Goal: Information Seeking & Learning: Learn about a topic

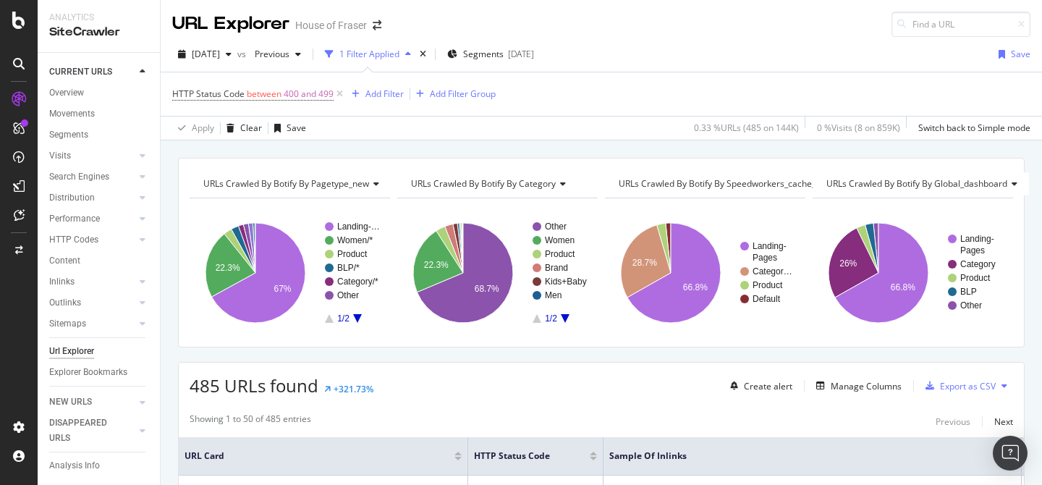
scroll to position [231, 0]
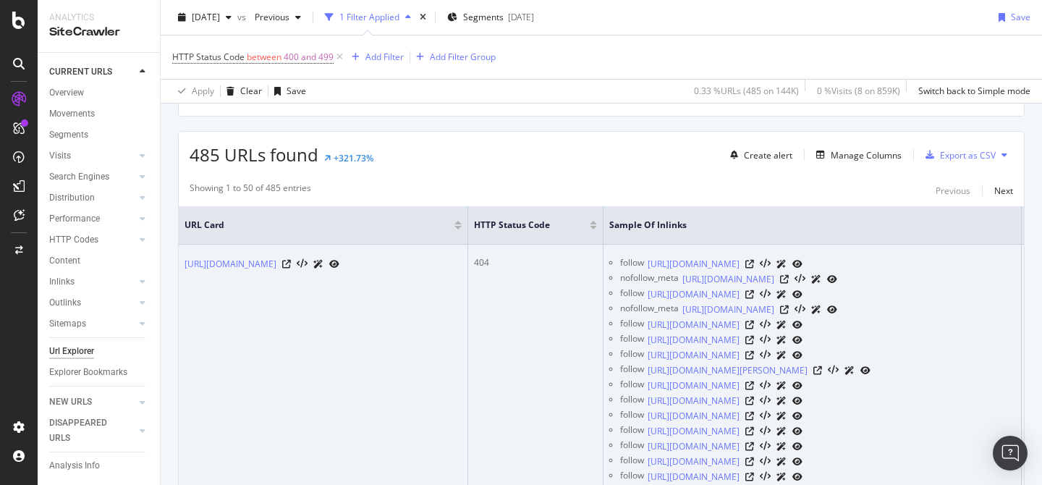
drag, startPoint x: 186, startPoint y: 252, endPoint x: 372, endPoint y: 265, distance: 187.1
copy link "https://www.houseoffraser.co.uk/coming-soon"
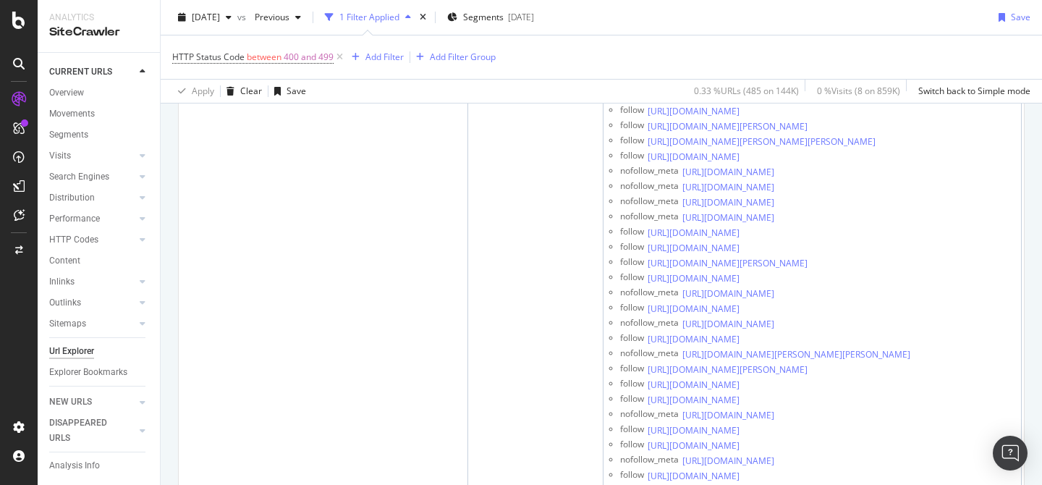
scroll to position [7032, 0]
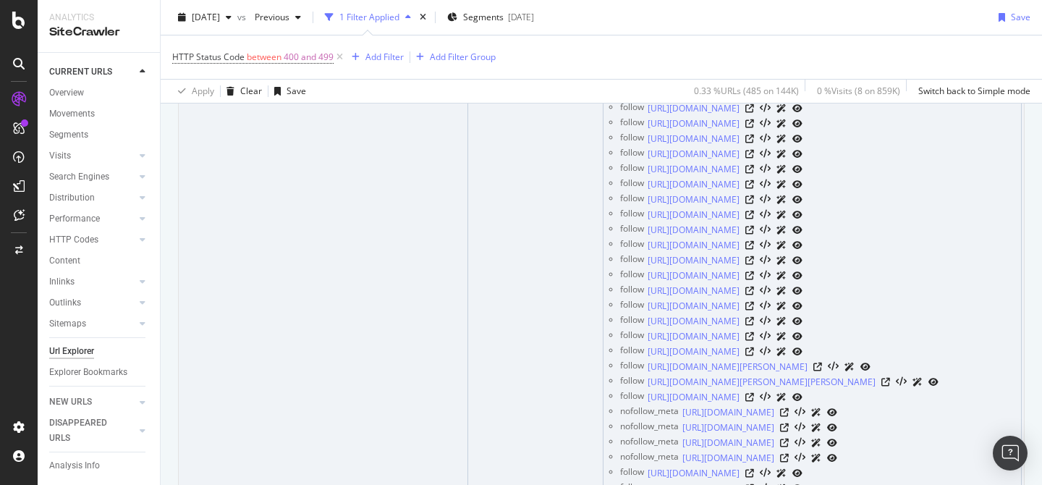
drag, startPoint x: 181, startPoint y: 406, endPoint x: 393, endPoint y: 426, distance: 212.8
click at [393, 426] on td "https://www.houseoffraser.co.uk/brand/swarkovski" at bounding box center [323, 313] width 289 height 4580
copy link "https://www.houseoffraser.co.uk/brand/swarkovski"
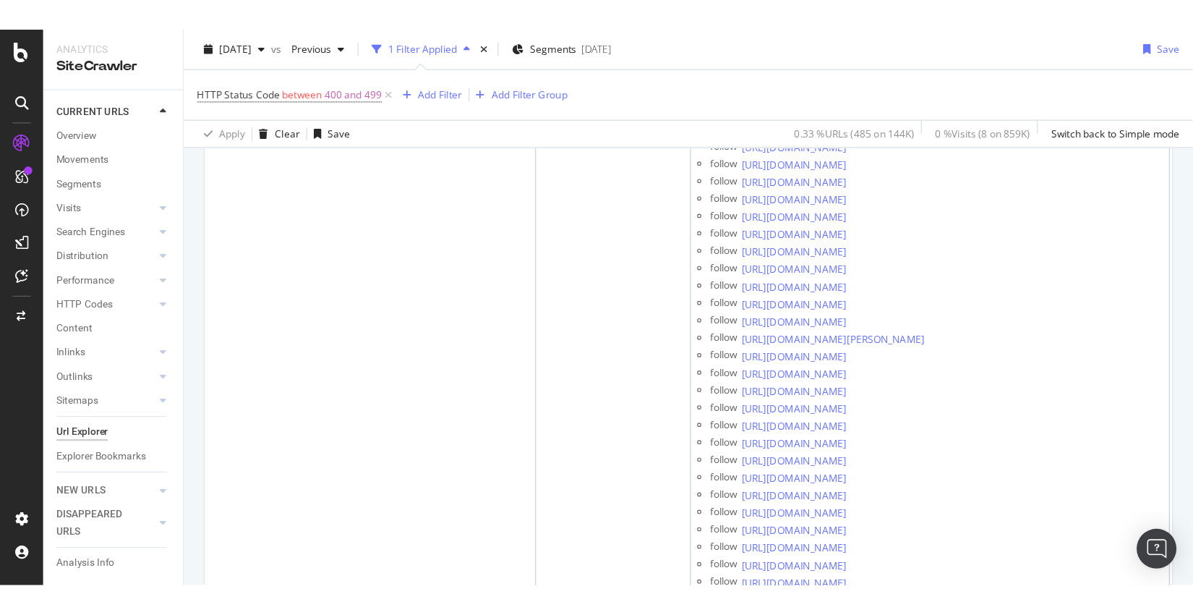
scroll to position [14142, 0]
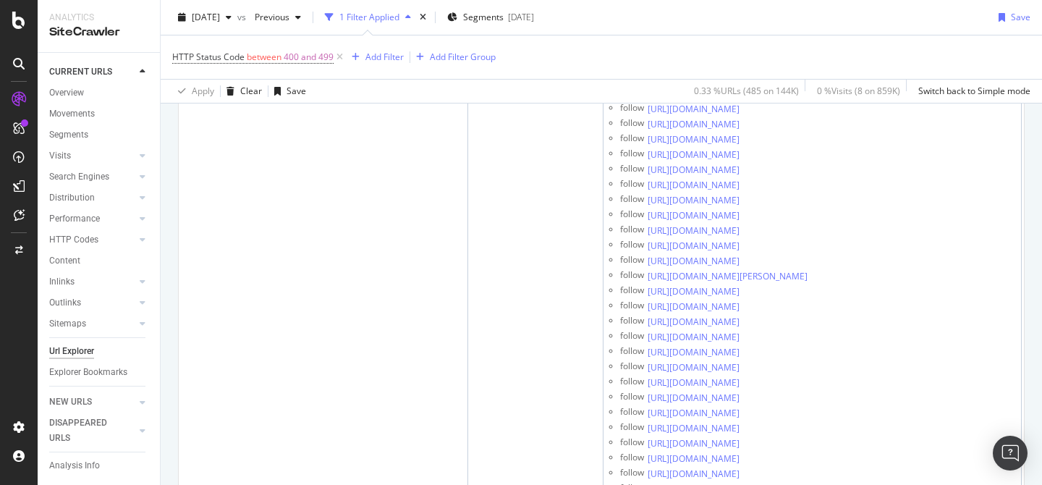
copy link "https://www.houseoffraser.co.uk/brand/masion-francis-kurkdijan"
drag, startPoint x: 218, startPoint y: 268, endPoint x: 529, endPoint y: 0, distance: 410.2
click at [0, 0] on div "Analytics SiteCrawler CURRENT URLS Overview Movements Segments Visits Analysis …" at bounding box center [521, 242] width 1042 height 485
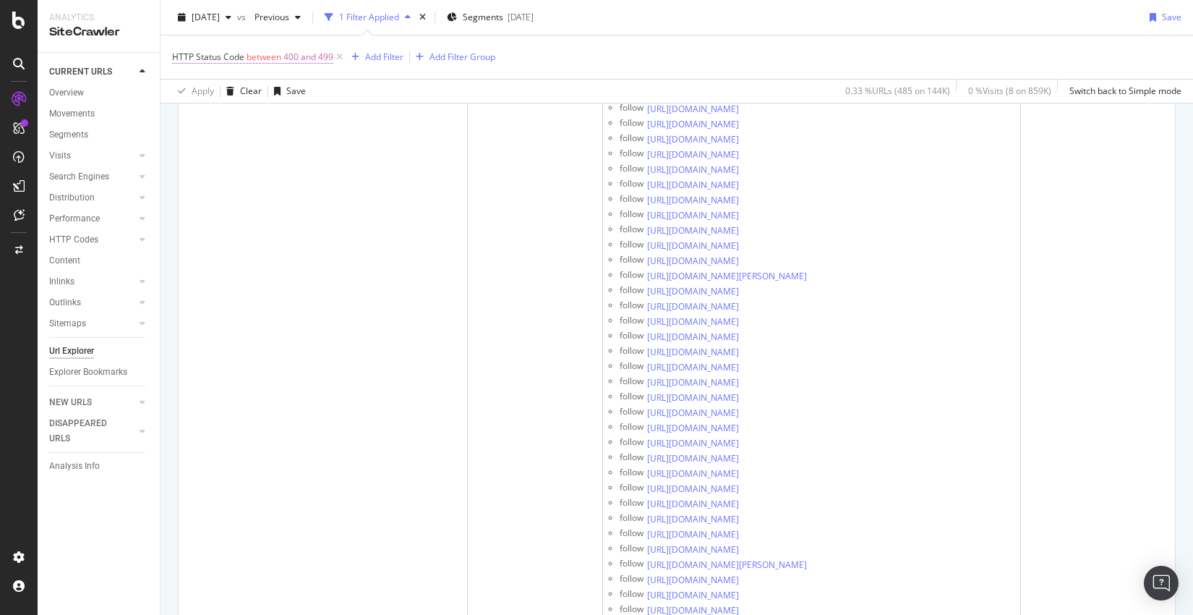
click at [289, 56] on span "400 and 499" at bounding box center [309, 57] width 50 height 20
click at [229, 135] on input "400" at bounding box center [263, 140] width 159 height 23
type input "4"
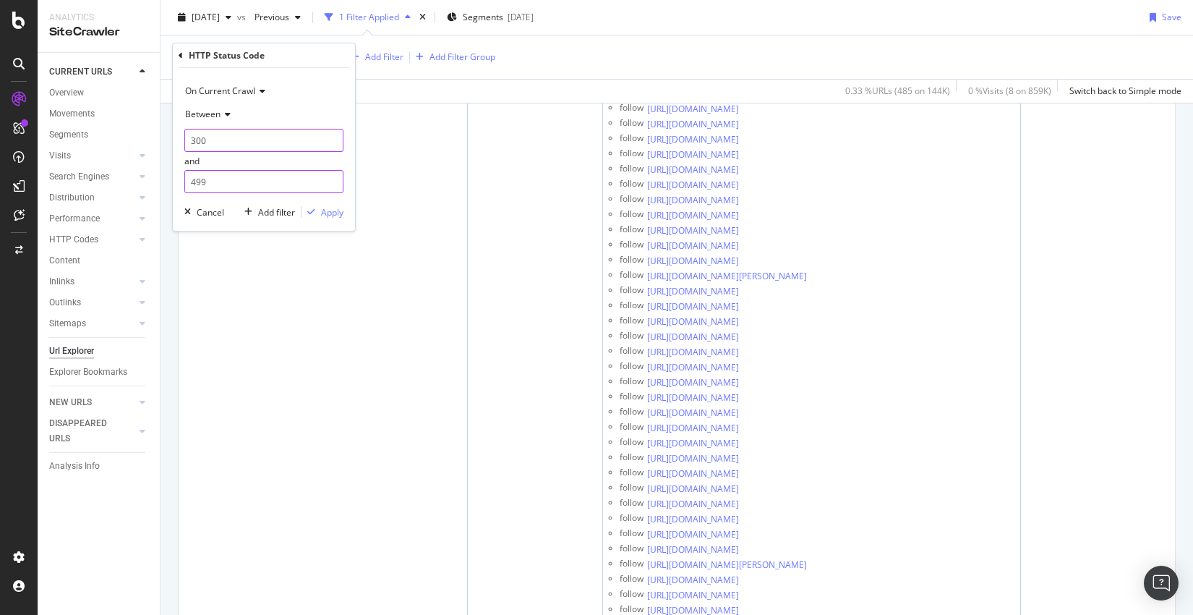
type input "300"
drag, startPoint x: 213, startPoint y: 178, endPoint x: 171, endPoint y: 178, distance: 41.9
click at [171, 178] on body "Analytics SiteCrawler CURRENT URLS Overview Movements Segments Visits Analysis …" at bounding box center [596, 307] width 1193 height 615
drag, startPoint x: 216, startPoint y: 182, endPoint x: 187, endPoint y: 182, distance: 29.7
click at [187, 182] on input "499" at bounding box center [263, 181] width 159 height 23
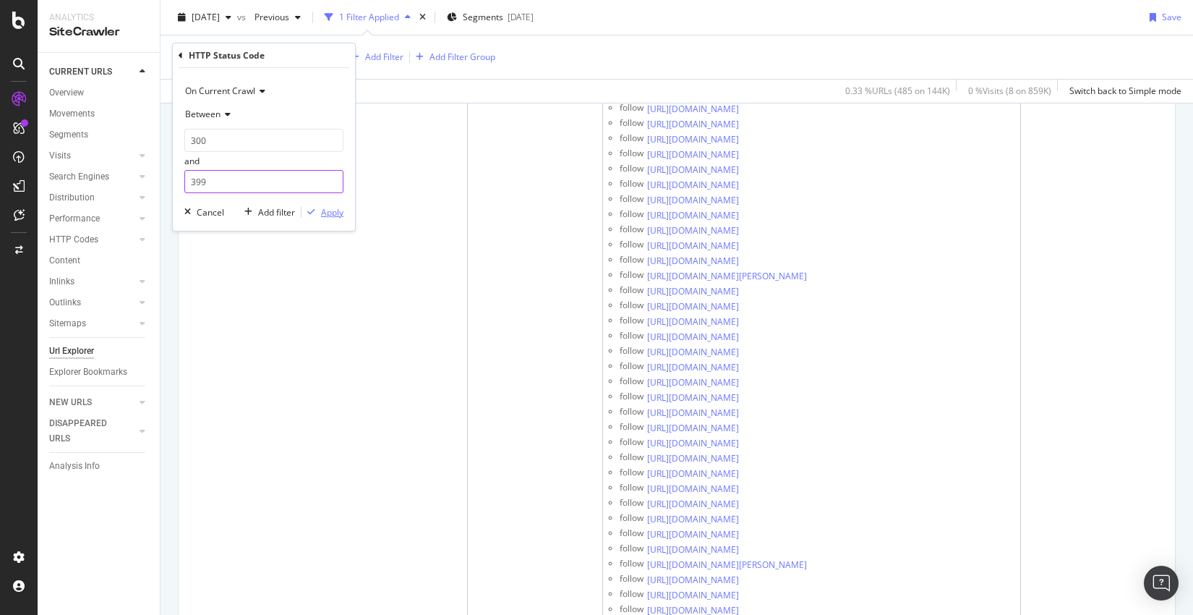
type input "399"
click at [340, 215] on div "Apply" at bounding box center [332, 212] width 22 height 12
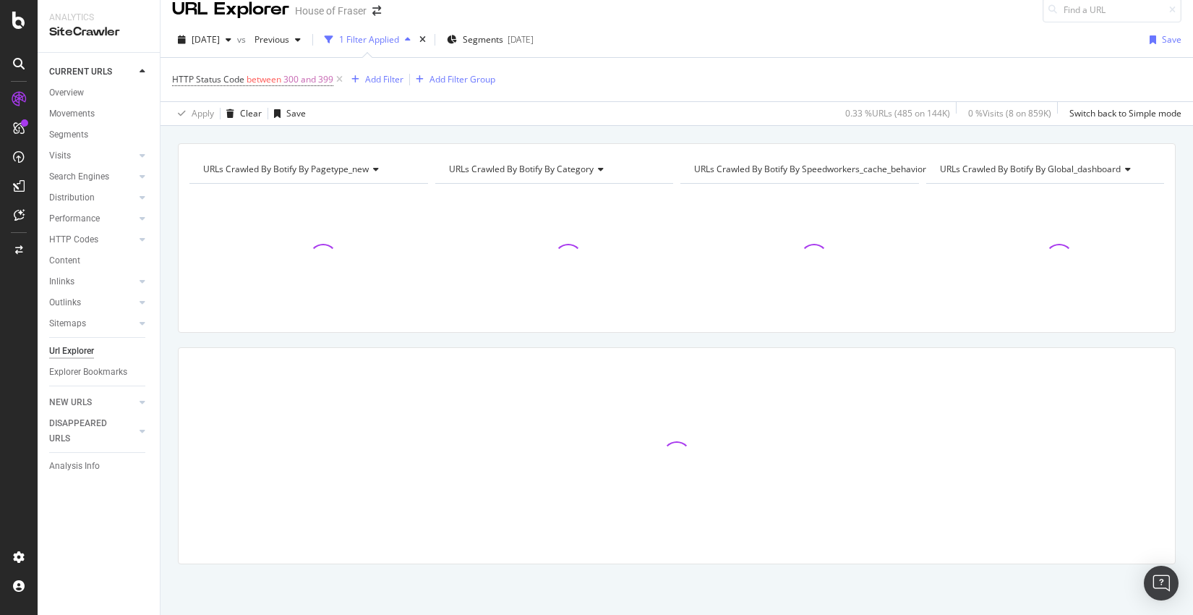
scroll to position [14, 0]
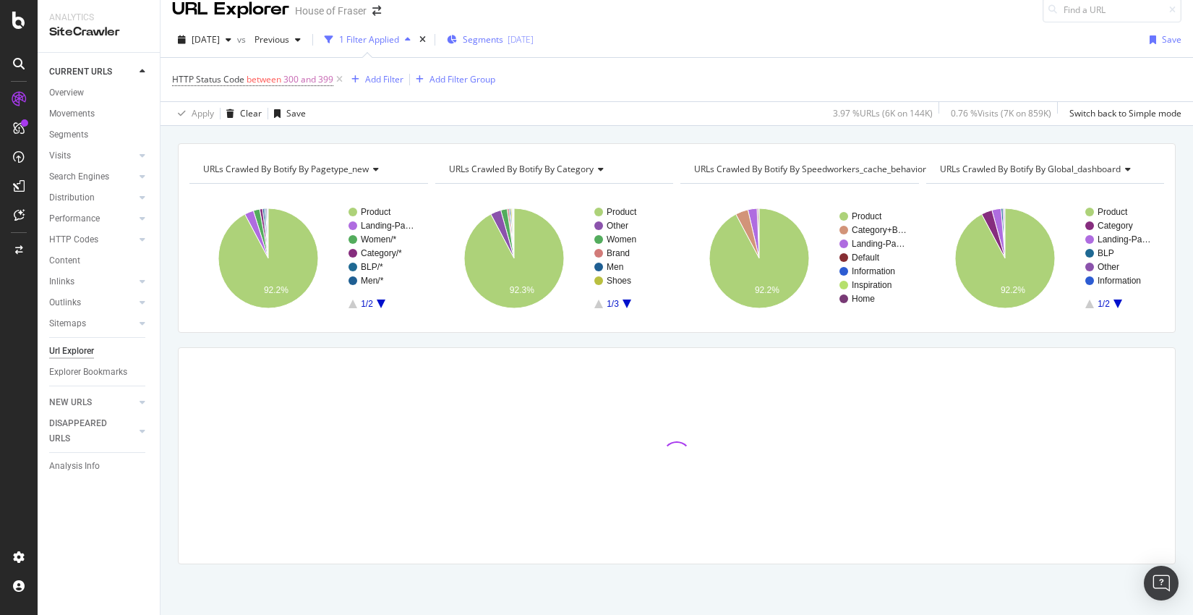
click at [503, 35] on span "Segments" at bounding box center [483, 39] width 41 height 12
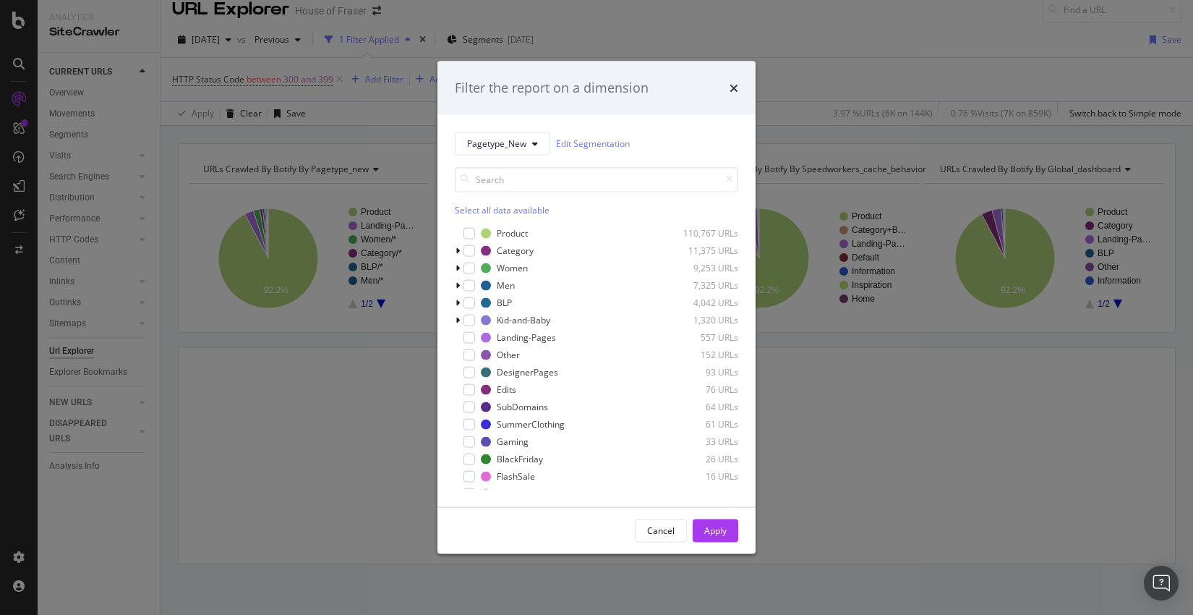
click at [513, 201] on div "Select all data available" at bounding box center [597, 190] width 284 height 49
click at [513, 204] on div "Select all data available" at bounding box center [597, 209] width 284 height 12
click at [467, 231] on icon "modal" at bounding box center [470, 232] width 7 height 7
click at [712, 484] on div "Apply" at bounding box center [715, 530] width 22 height 12
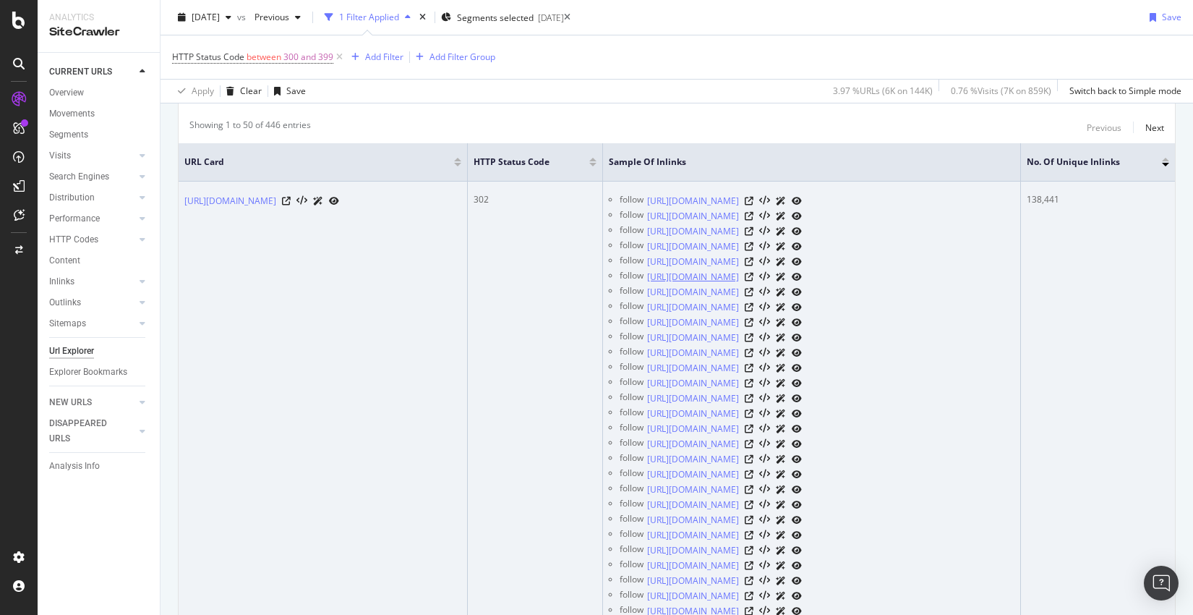
scroll to position [294, 0]
click at [754, 200] on icon at bounding box center [749, 200] width 9 height 9
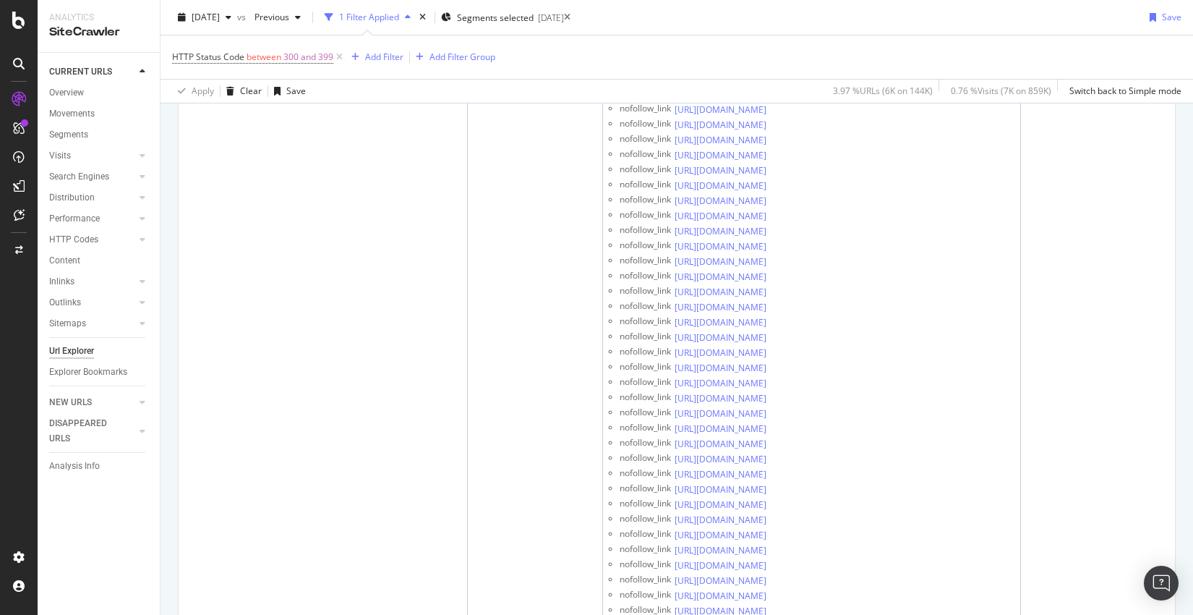
scroll to position [29899, 0]
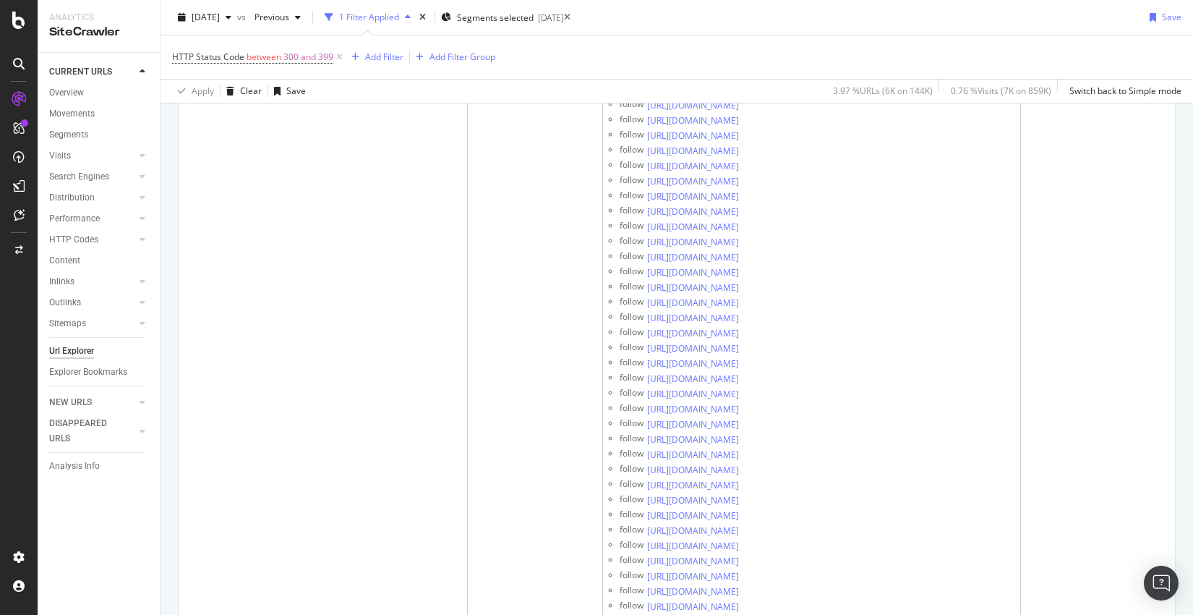
scroll to position [50971, 0]
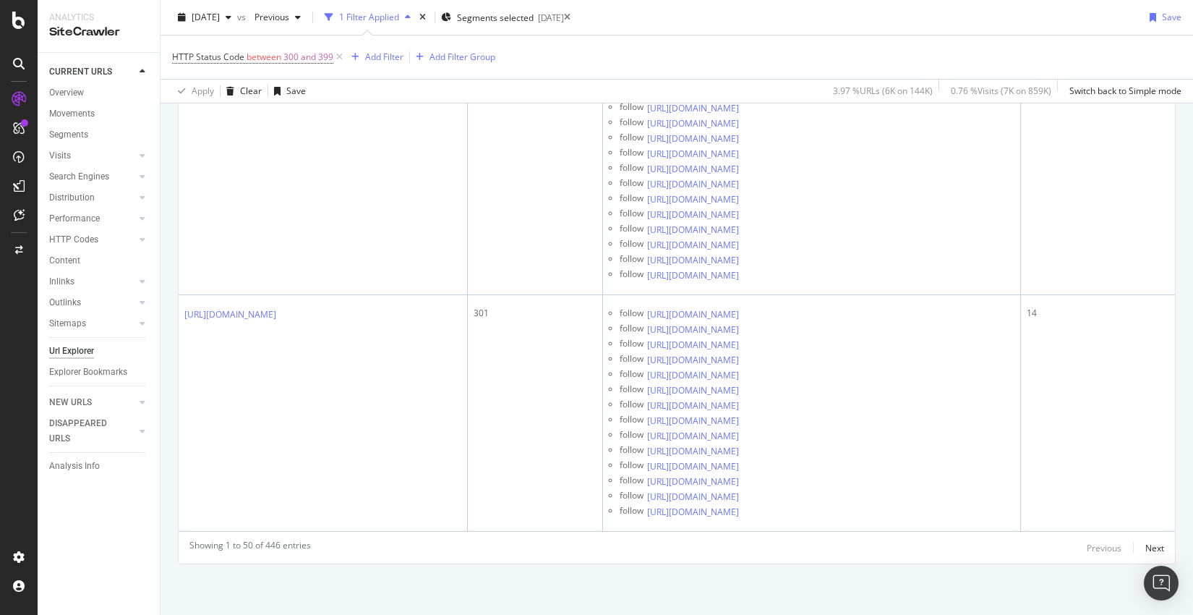
scroll to position [122260, 0]
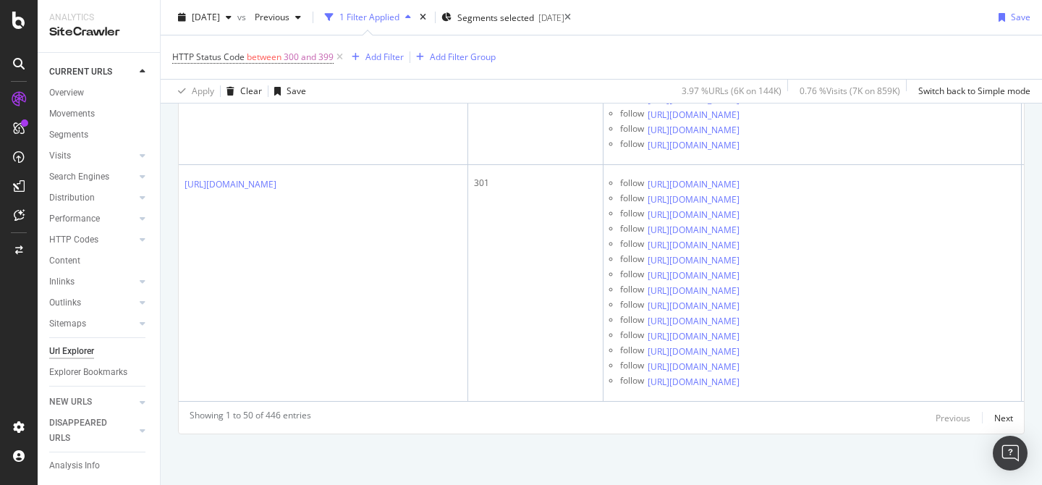
scroll to position [135262, 0]
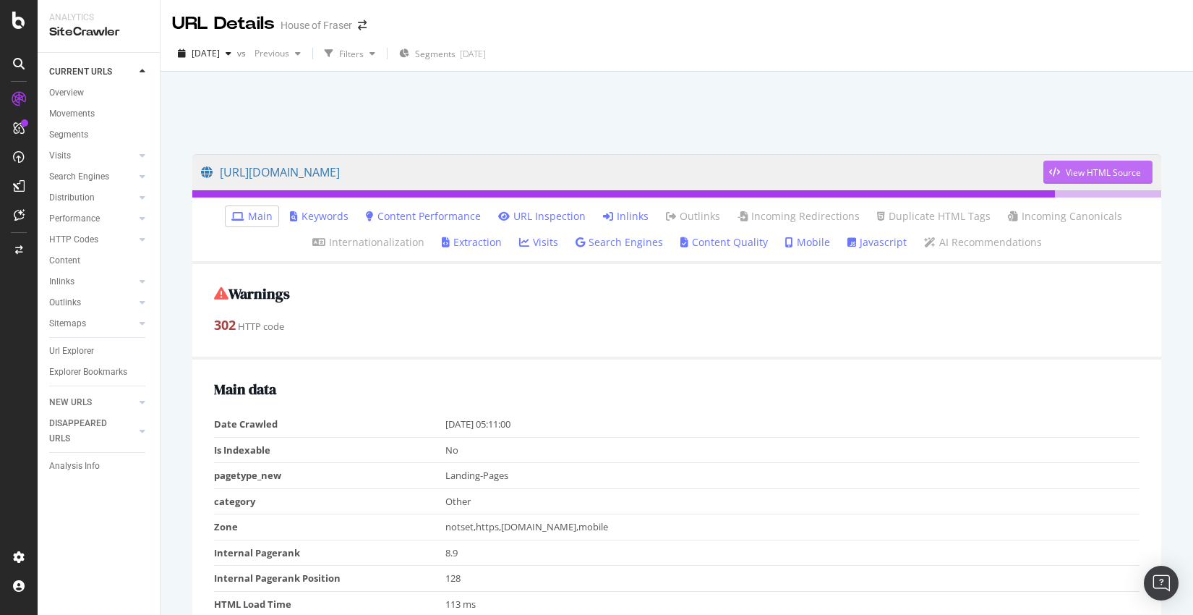
click at [1096, 171] on div "View HTML Source" at bounding box center [1103, 172] width 75 height 12
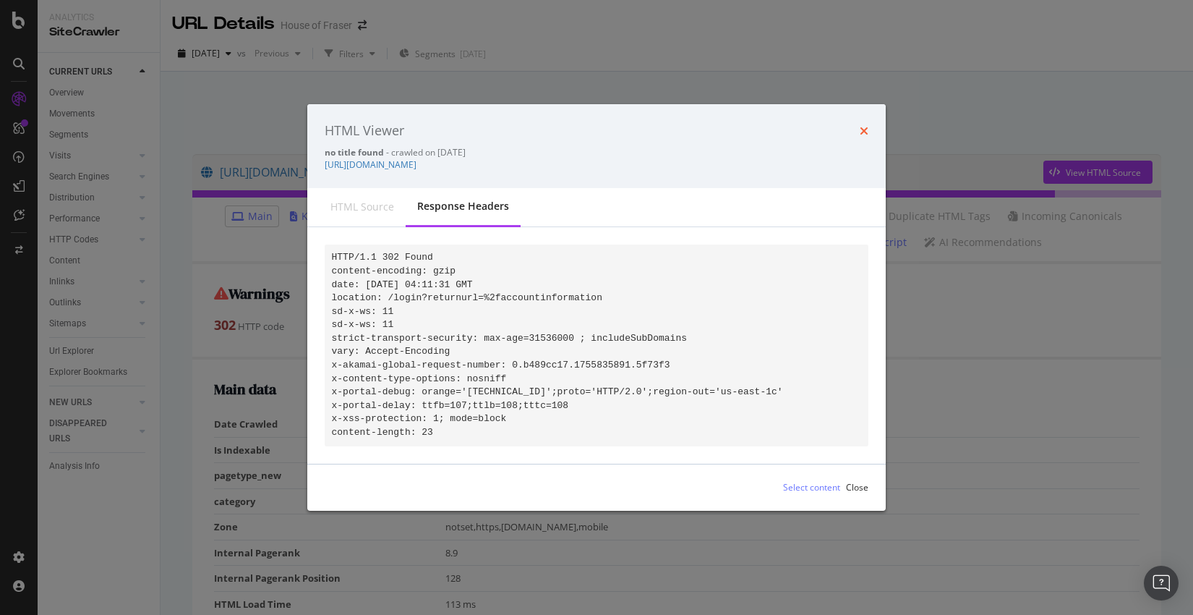
click at [864, 125] on icon "times" at bounding box center [864, 131] width 9 height 12
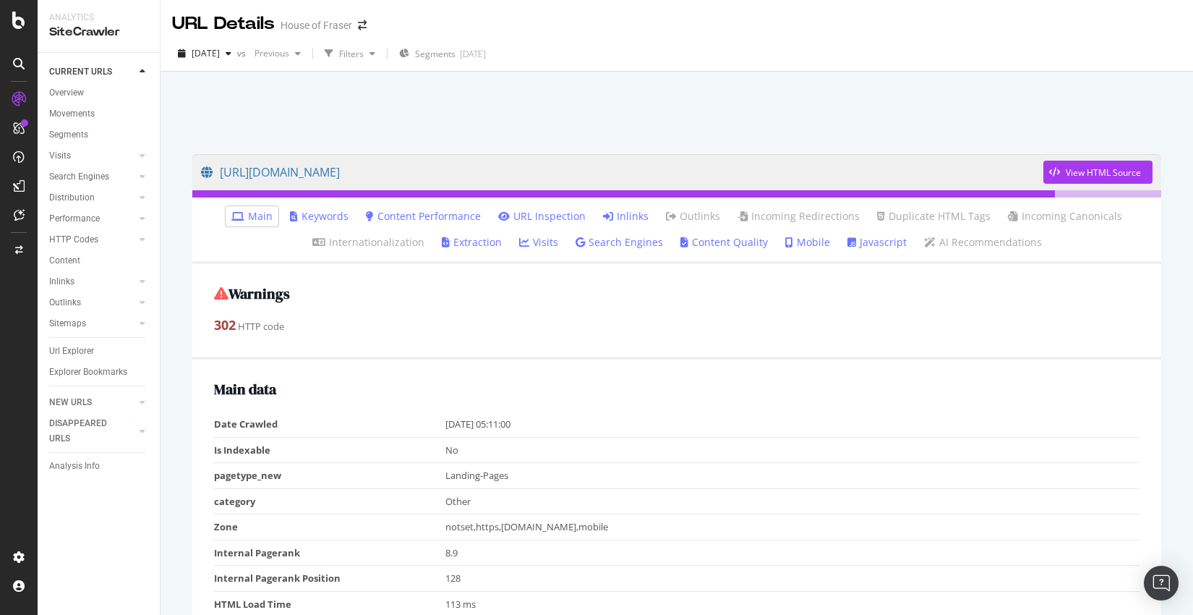
click at [634, 212] on link "Inlinks" at bounding box center [626, 216] width 46 height 14
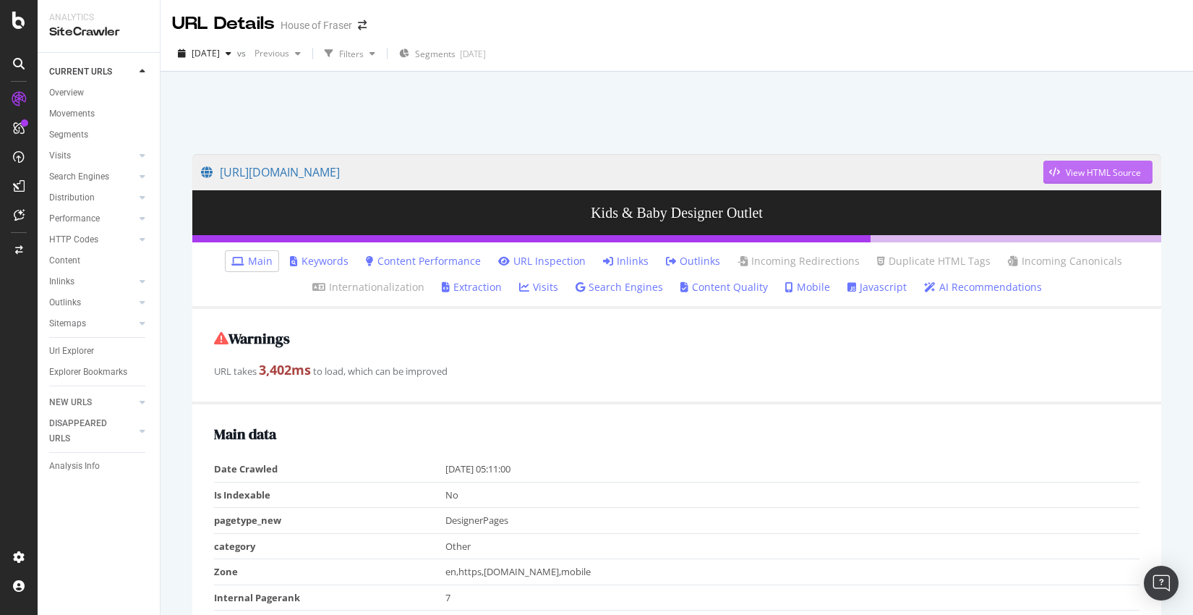
click at [1122, 179] on div "View HTML Source" at bounding box center [1093, 172] width 98 height 22
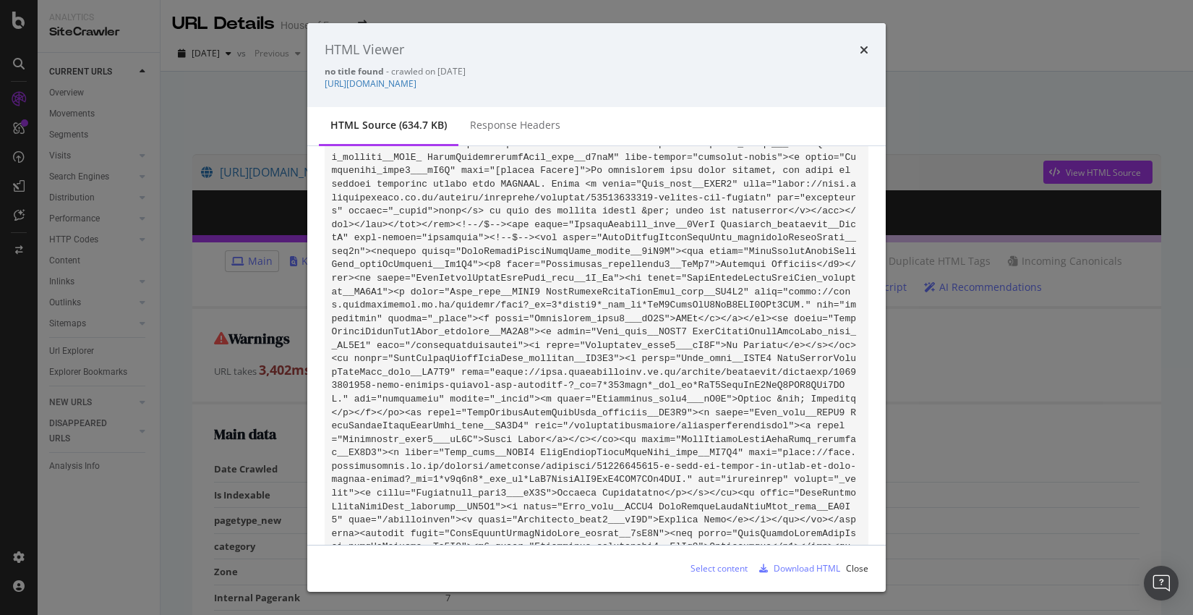
scroll to position [74760, 0]
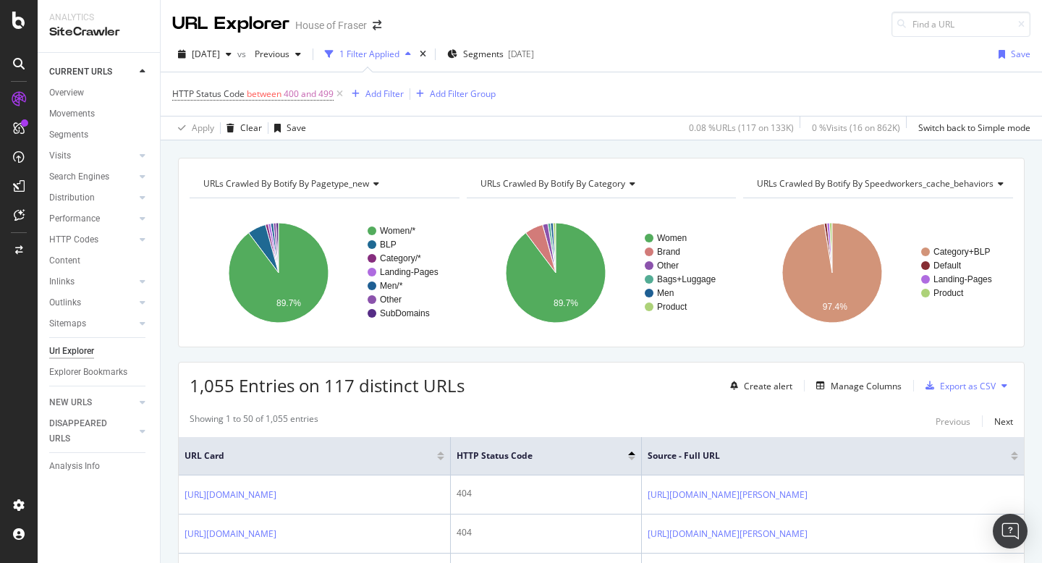
scroll to position [145, 0]
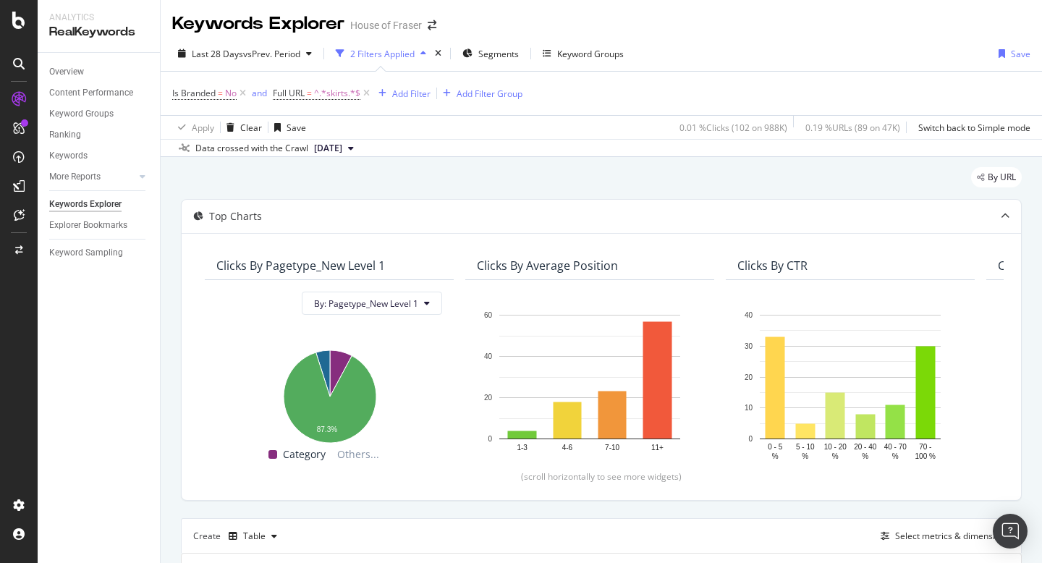
scroll to position [377, 0]
